Goal: Book appointment/travel/reservation

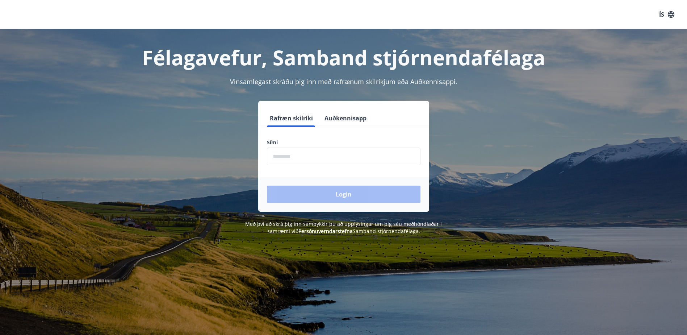
click at [308, 152] on input "phone" at bounding box center [344, 156] width 154 height 18
type input "********"
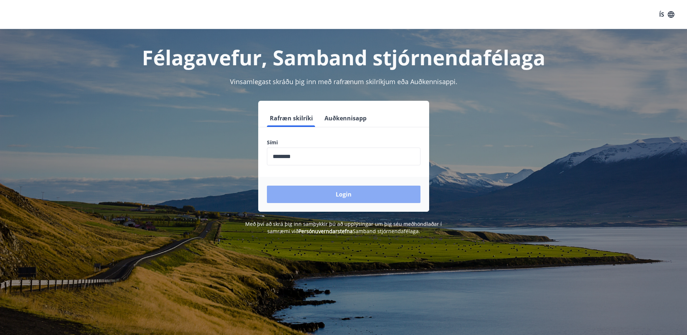
click at [343, 194] on button "Login" at bounding box center [344, 193] width 154 height 17
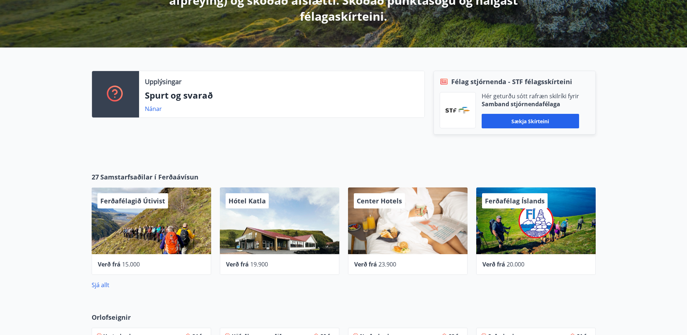
scroll to position [326, 0]
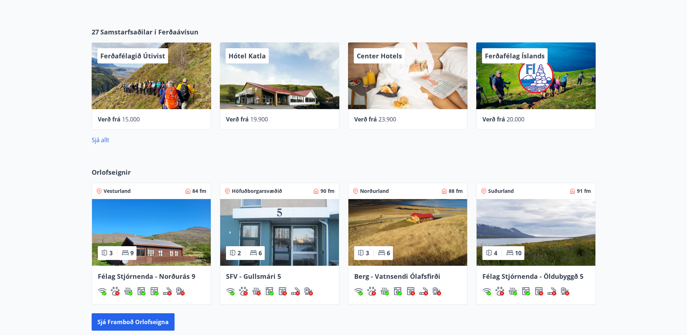
click at [289, 246] on img at bounding box center [279, 232] width 119 height 67
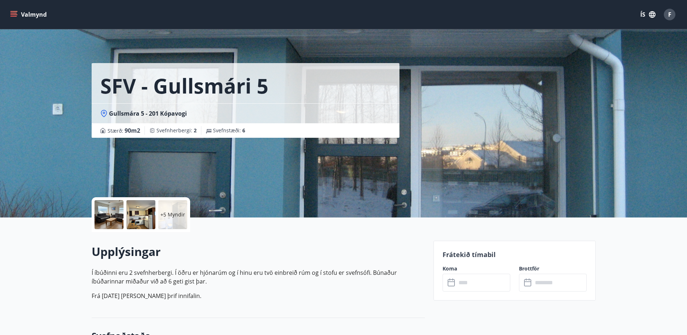
click at [117, 214] on div at bounding box center [109, 214] width 29 height 29
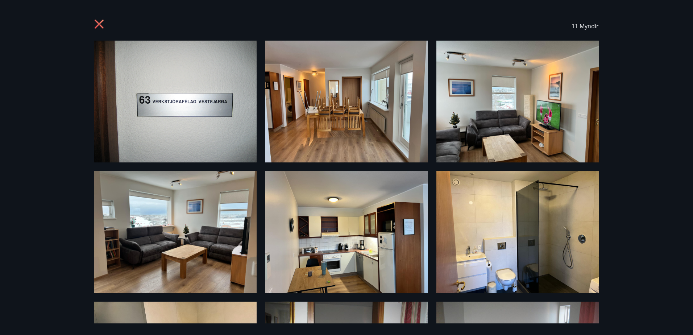
click at [97, 21] on icon at bounding box center [99, 24] width 9 height 9
